Goal: Information Seeking & Learning: Learn about a topic

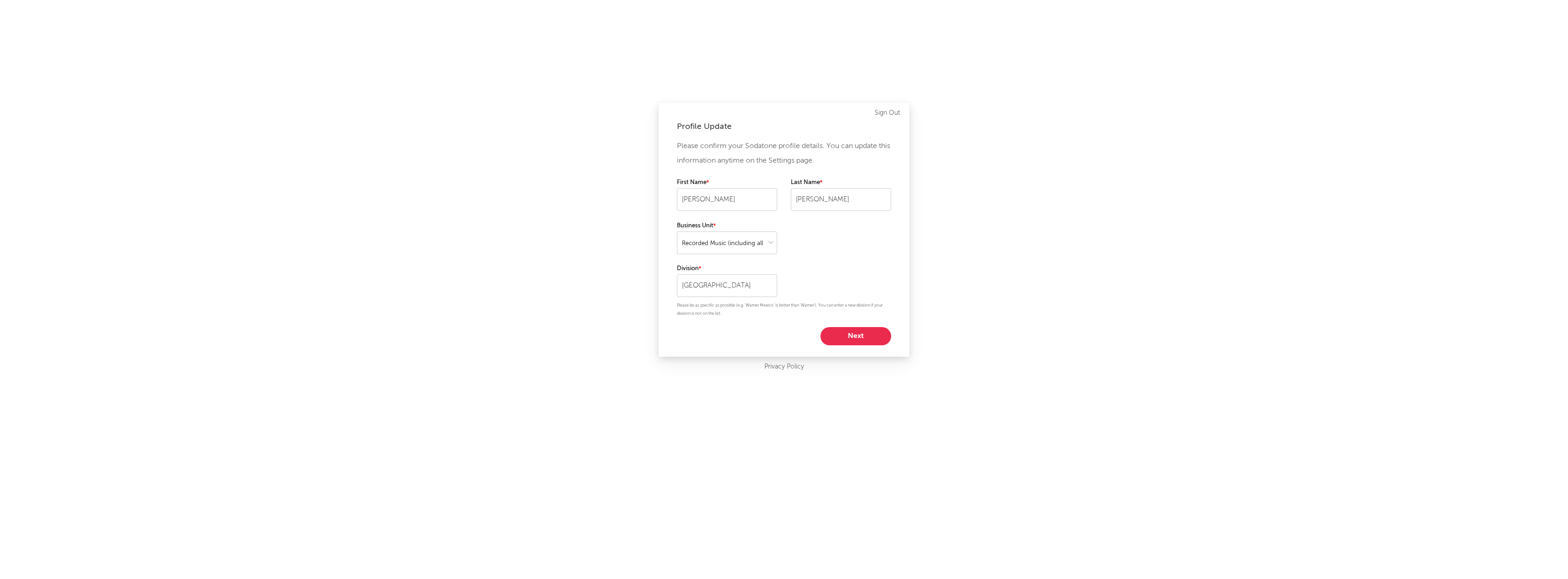
select select "recorded_music"
click at [851, 341] on button "Next" at bounding box center [856, 336] width 71 height 18
select select "other"
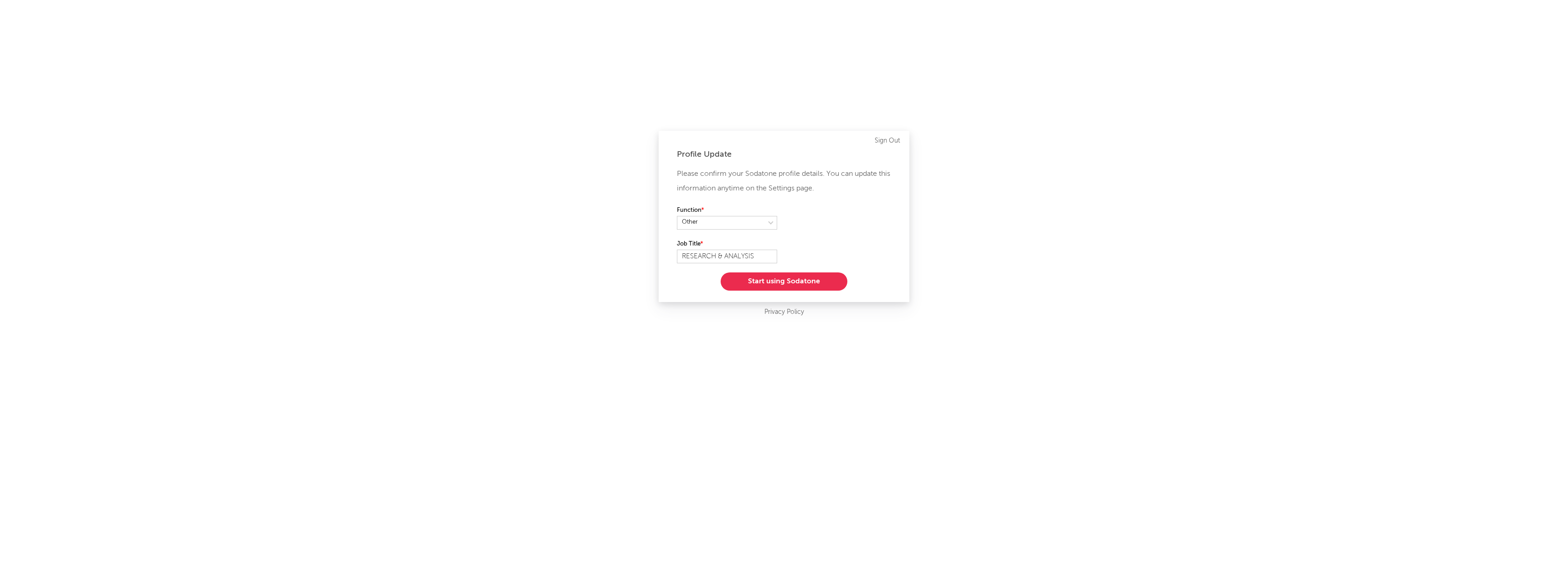
click at [780, 282] on button "Start using Sodatone" at bounding box center [784, 282] width 127 height 18
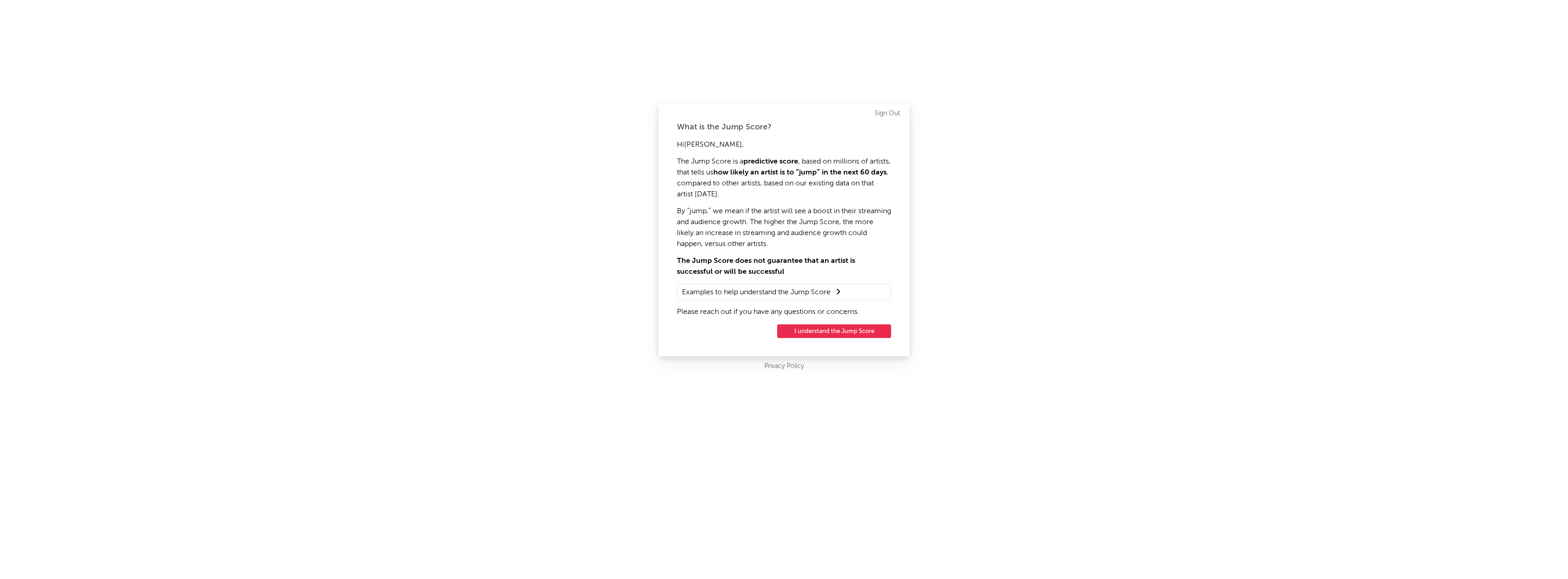
click at [830, 332] on button "I understand the Jump Score" at bounding box center [834, 331] width 114 height 13
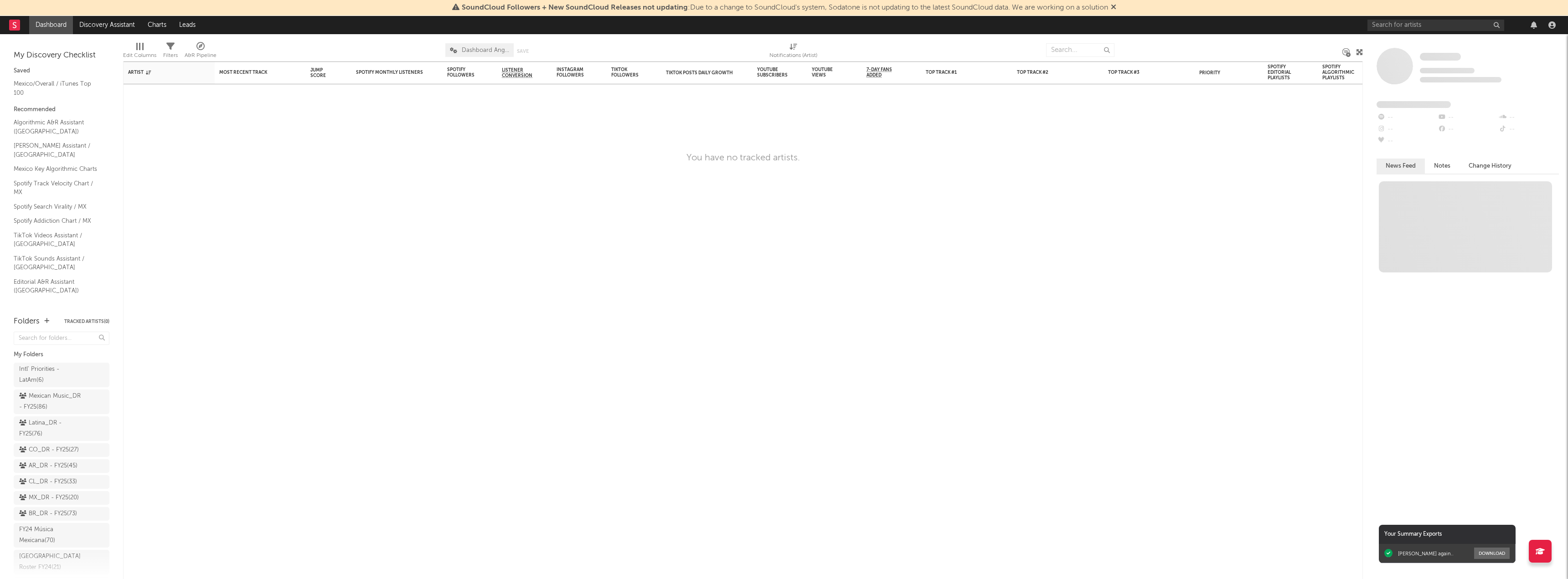
click at [1556, 21] on div at bounding box center [1552, 25] width 13 height 7
click at [1553, 26] on icon "button" at bounding box center [1552, 25] width 7 height 7
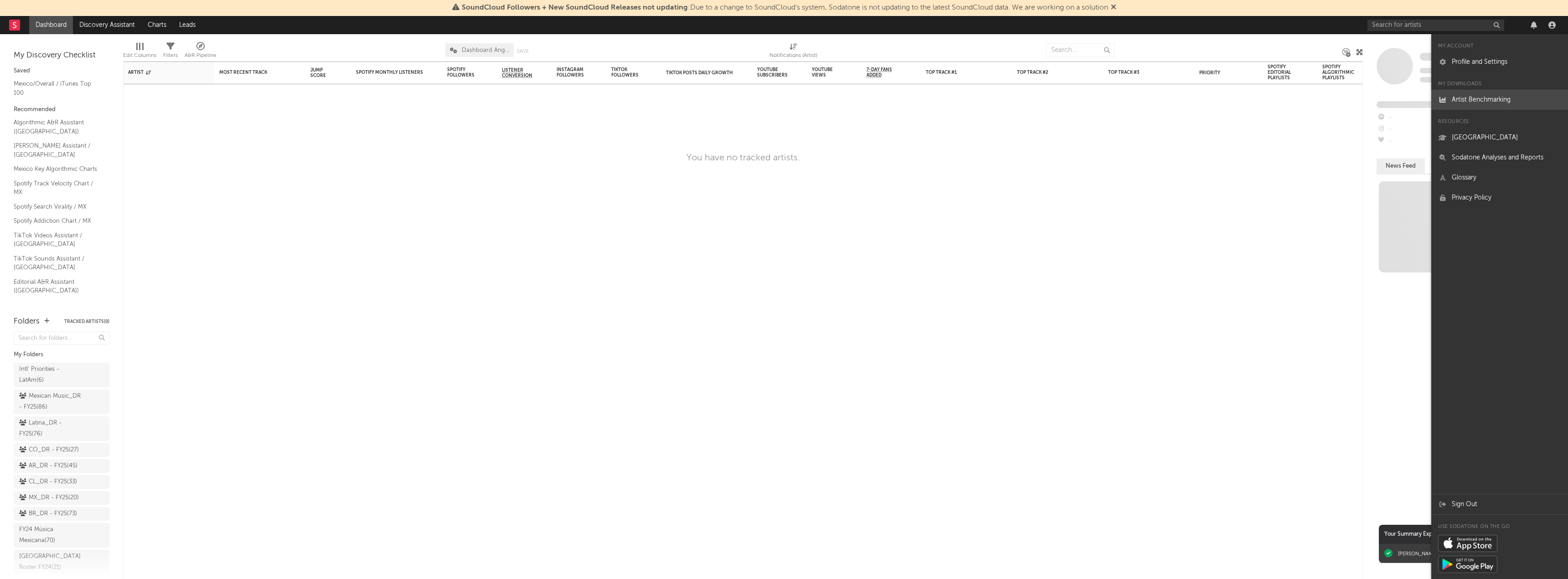
click at [1469, 102] on link "Artist Benchmarking" at bounding box center [1499, 100] width 137 height 20
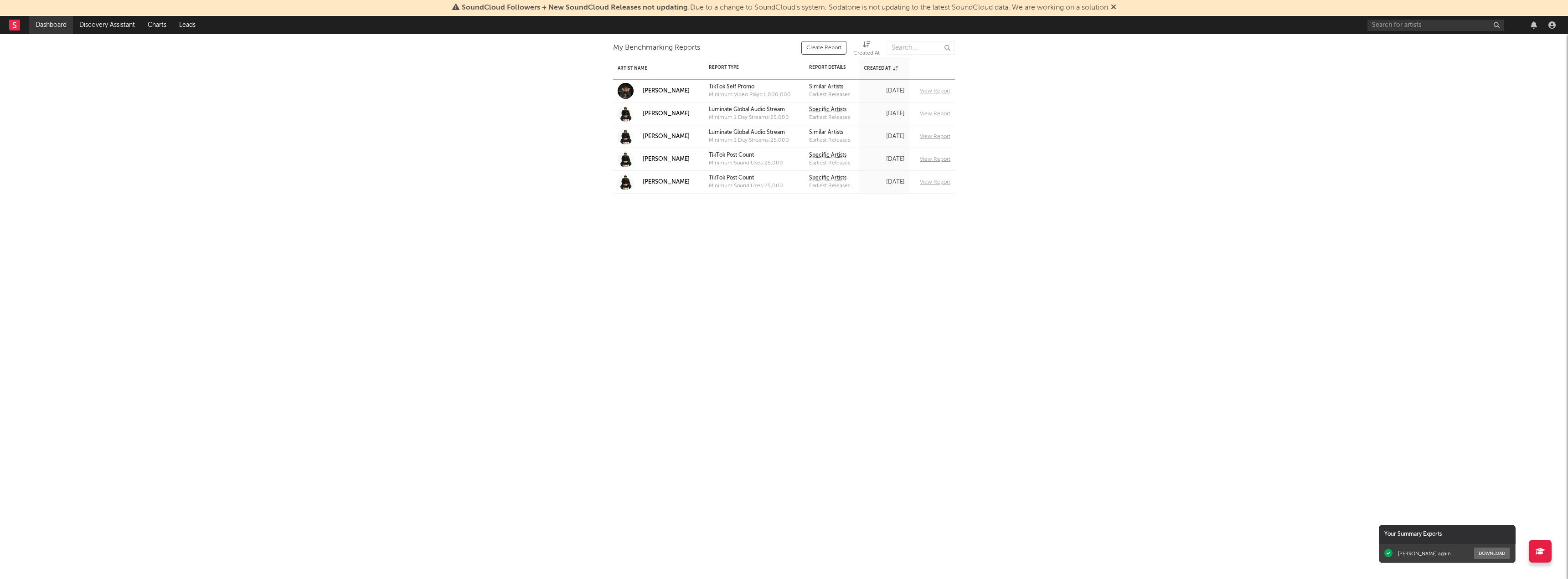
click at [55, 20] on link "Dashboard" at bounding box center [51, 25] width 44 height 18
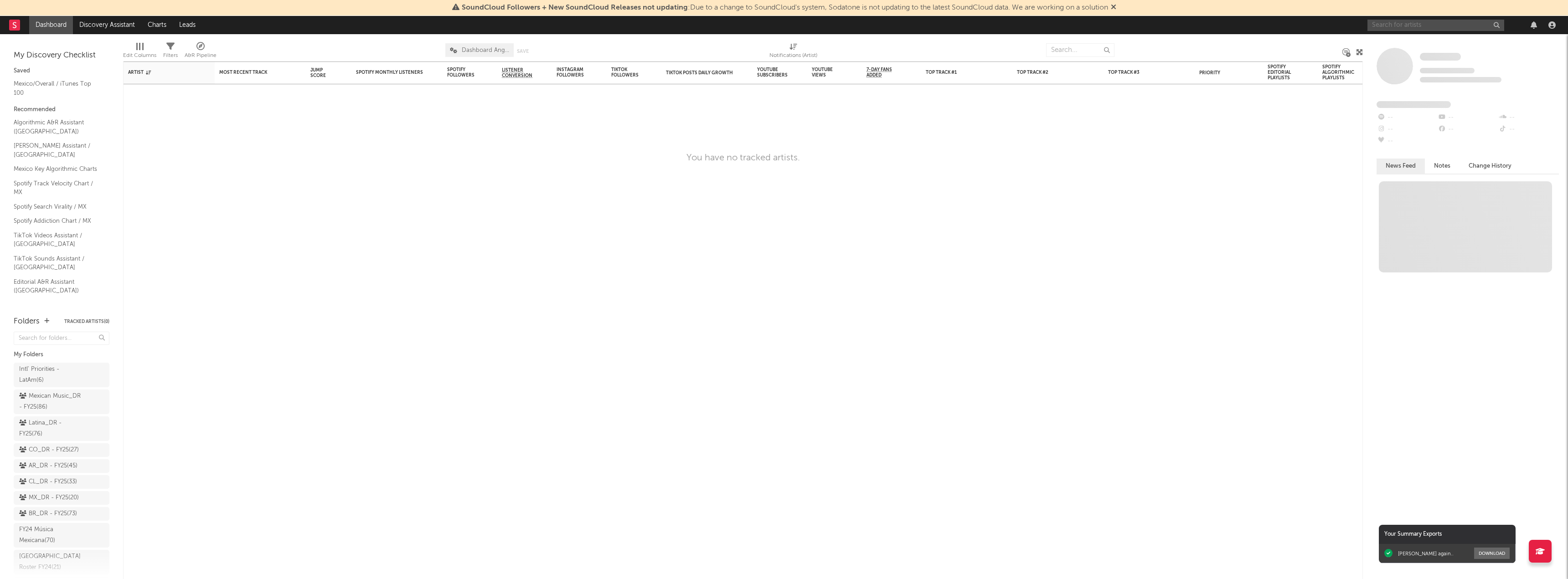
click at [1408, 24] on input "text" at bounding box center [1436, 25] width 137 height 12
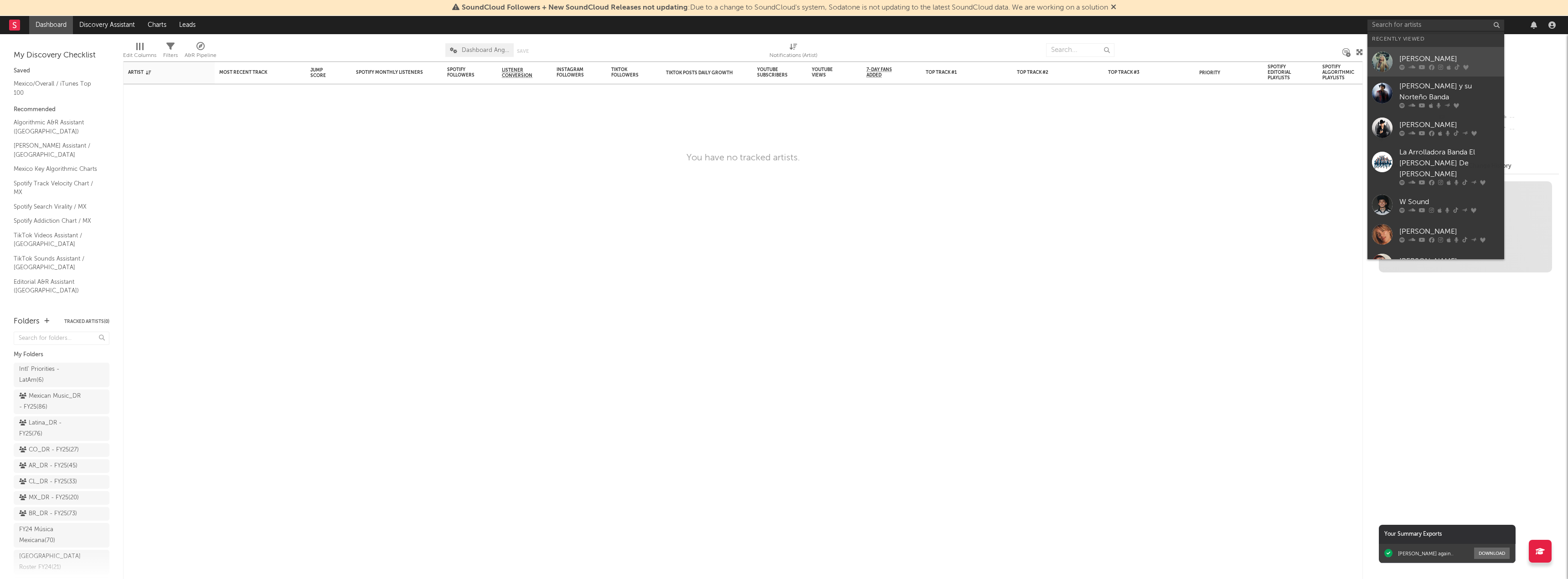
click at [1385, 59] on div at bounding box center [1382, 62] width 21 height 21
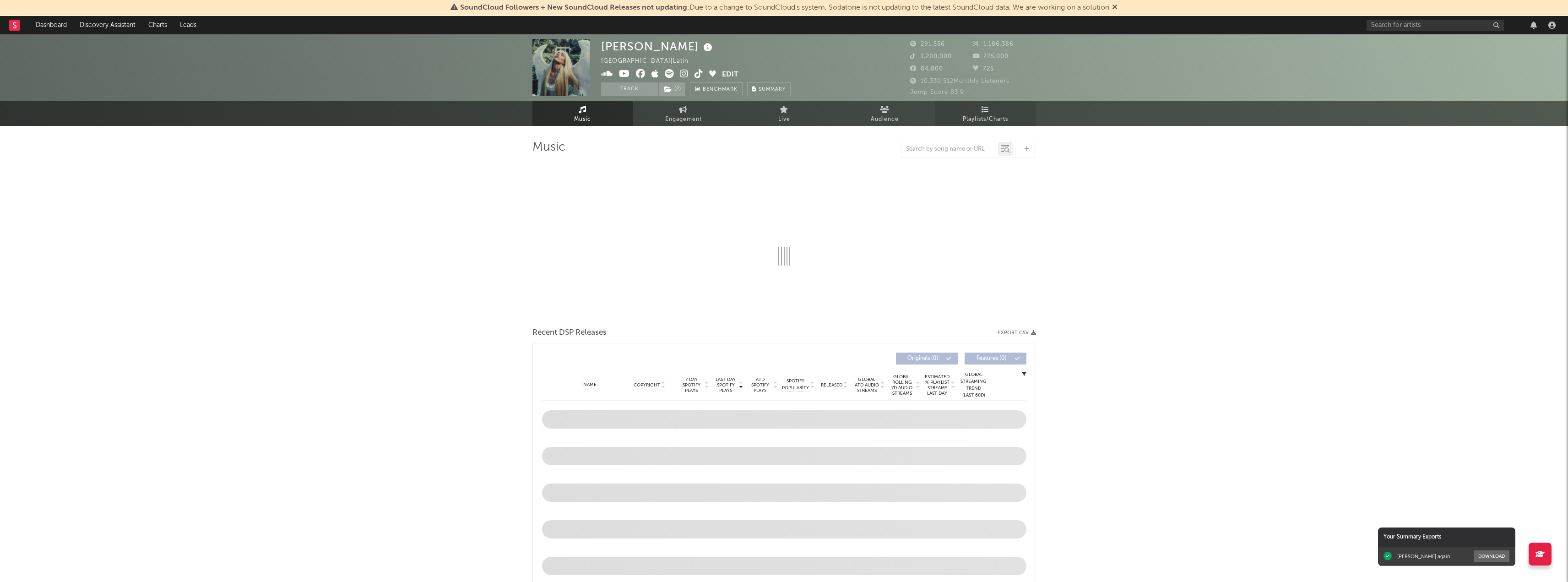
select select "6m"
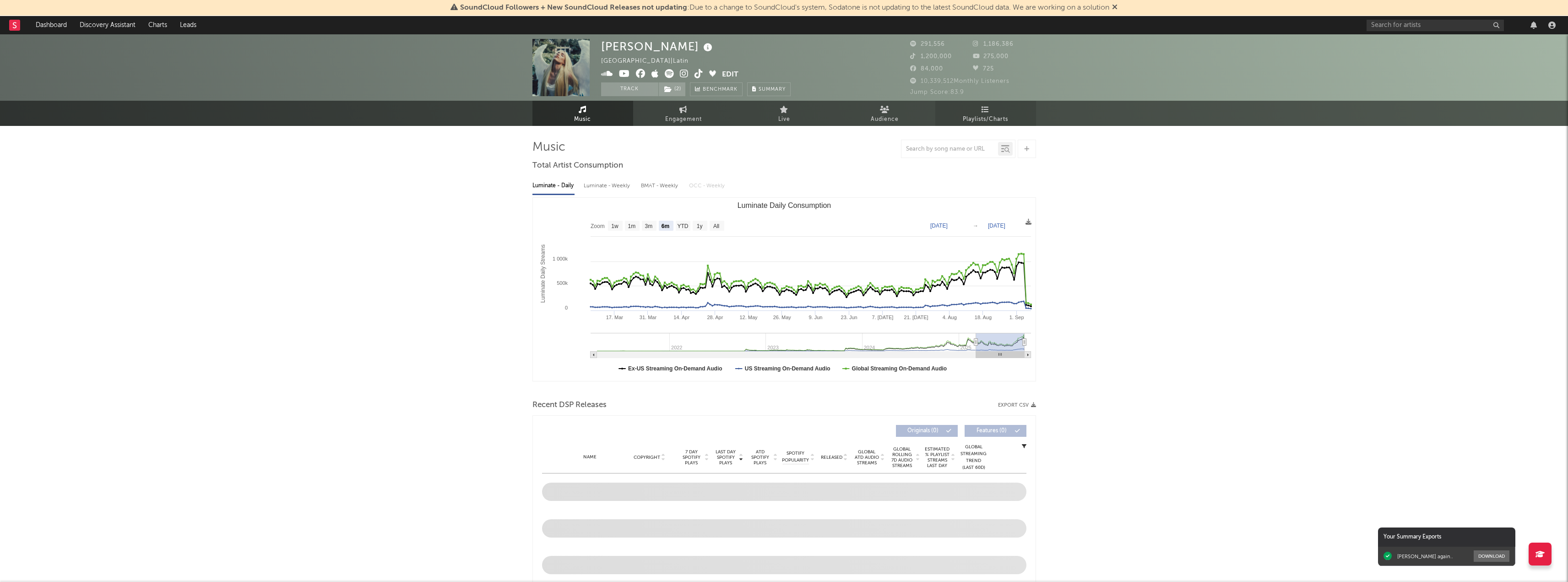
click at [988, 110] on icon at bounding box center [985, 109] width 8 height 7
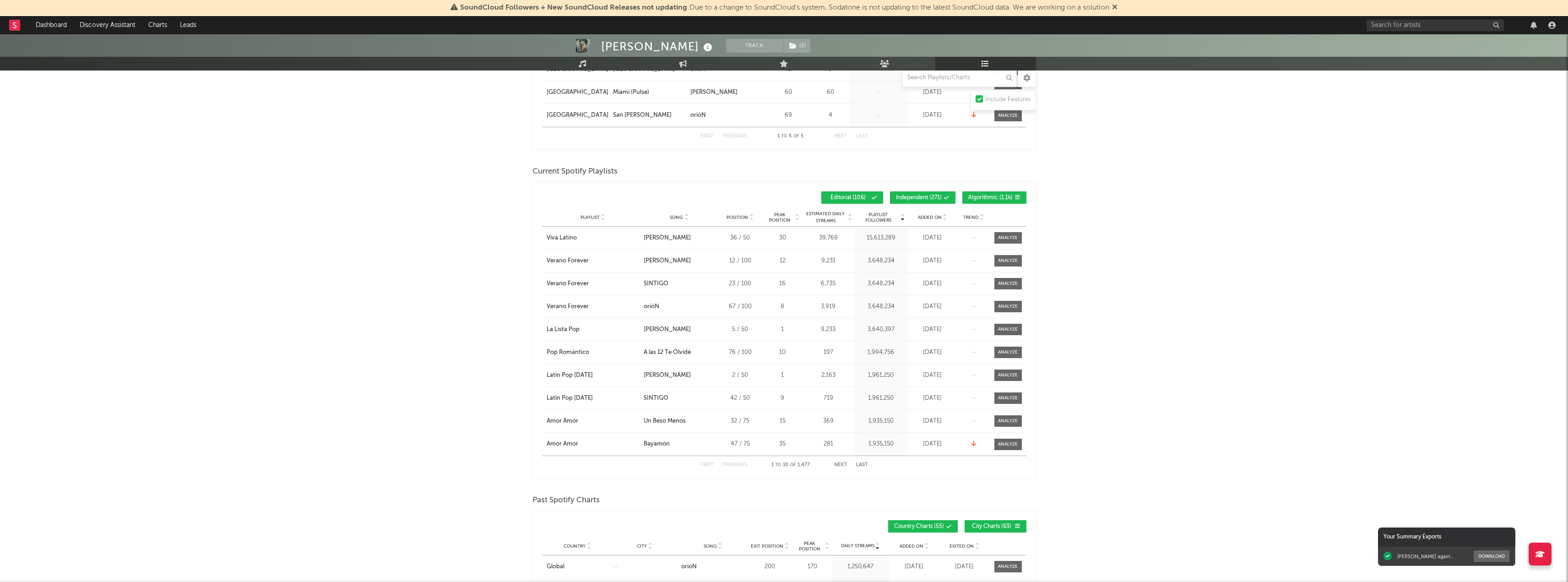
scroll to position [274, 0]
